Goal: Task Accomplishment & Management: Manage account settings

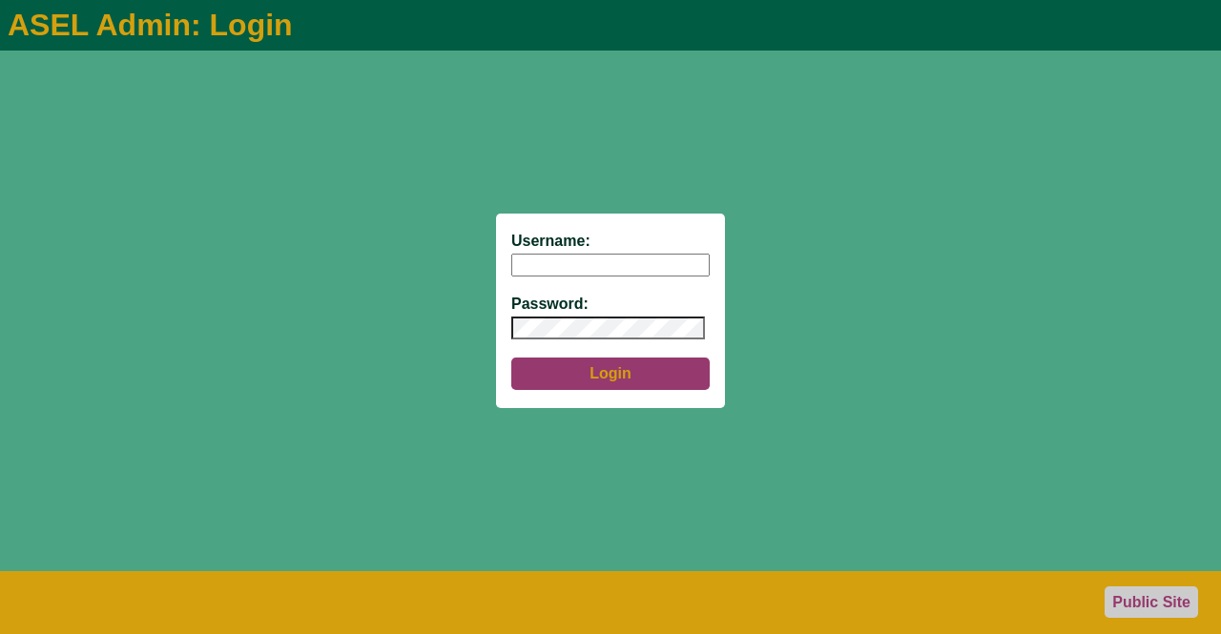
type input "aseladmin"
click at [633, 382] on button "Login" at bounding box center [610, 374] width 198 height 32
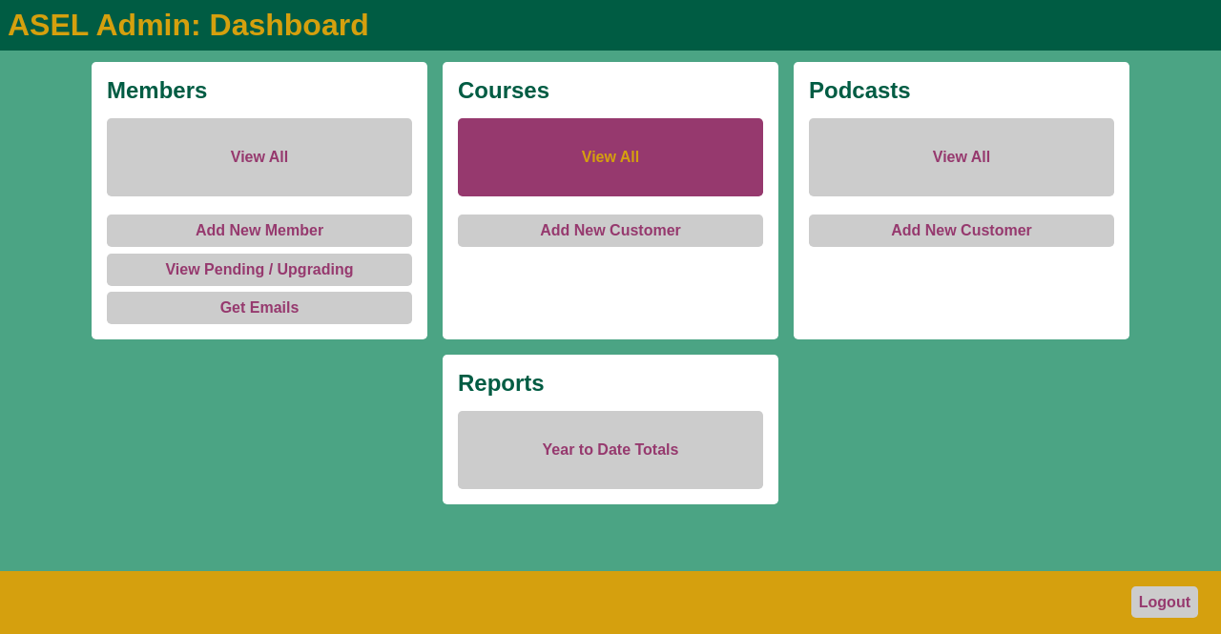
click at [601, 164] on link "View All" at bounding box center [610, 157] width 305 height 78
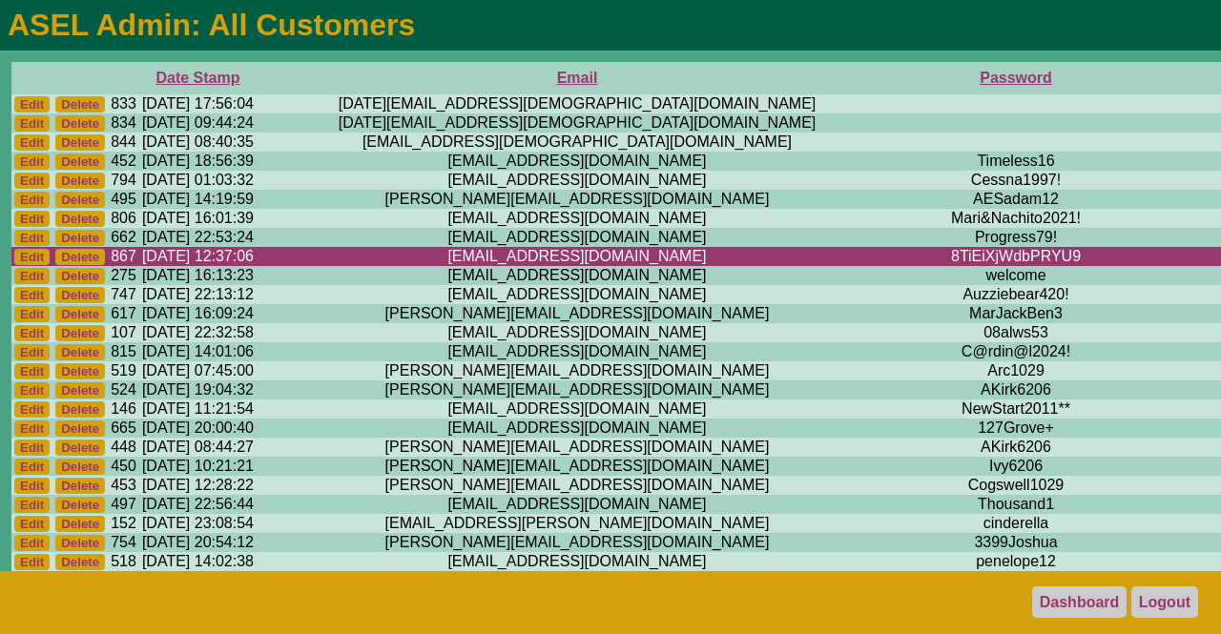
click at [1160, 603] on link "Logout" at bounding box center [1165, 602] width 67 height 31
